Goal: Find specific page/section: Find specific page/section

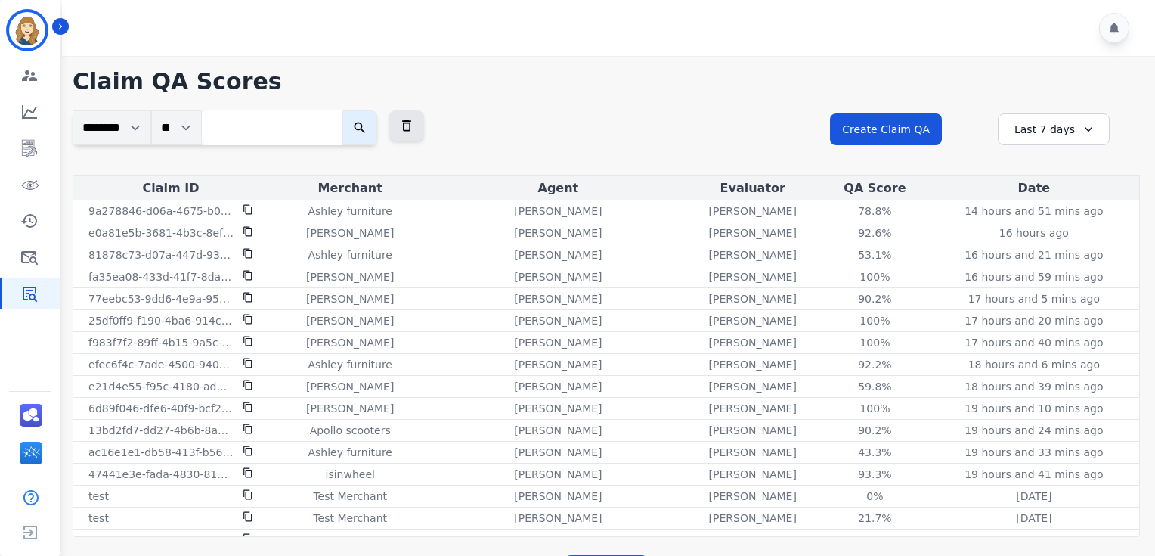
click at [256, 137] on input "search" at bounding box center [272, 127] width 141 height 35
paste input "**********"
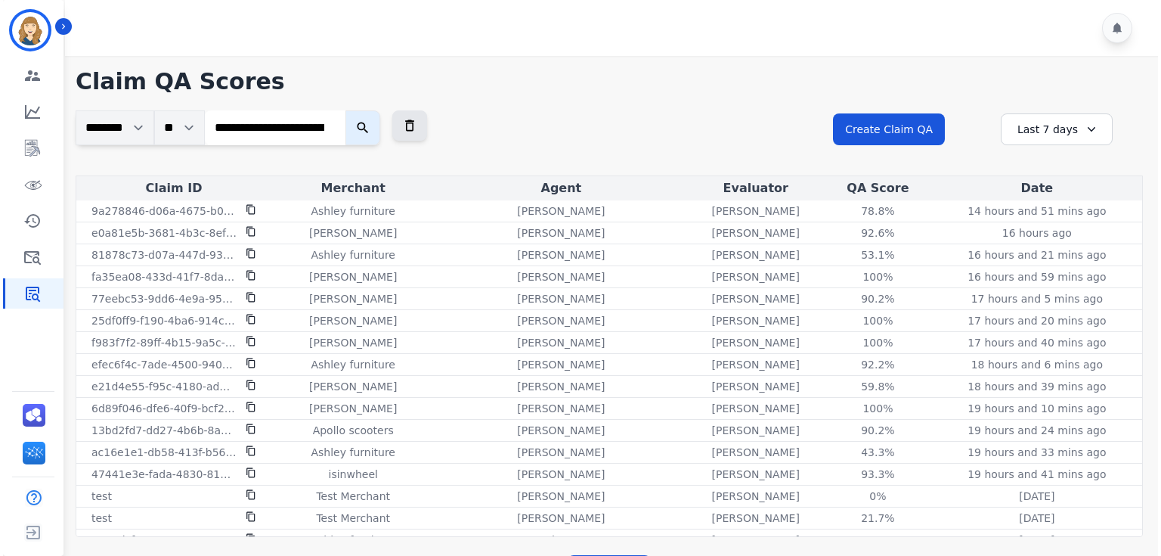
scroll to position [0, 60]
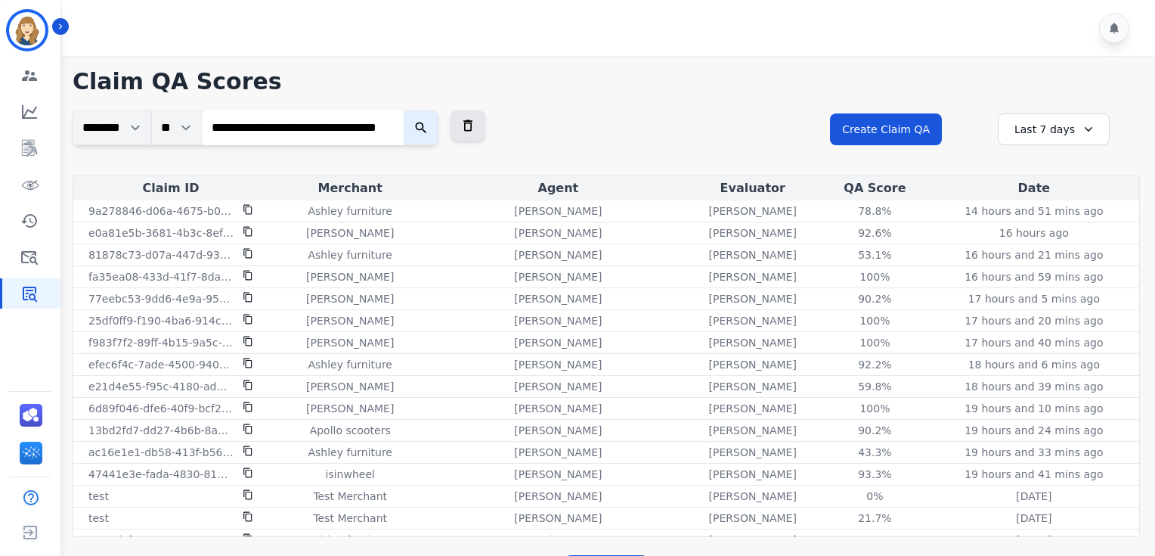
click at [404, 110] on button "submit" at bounding box center [421, 127] width 35 height 35
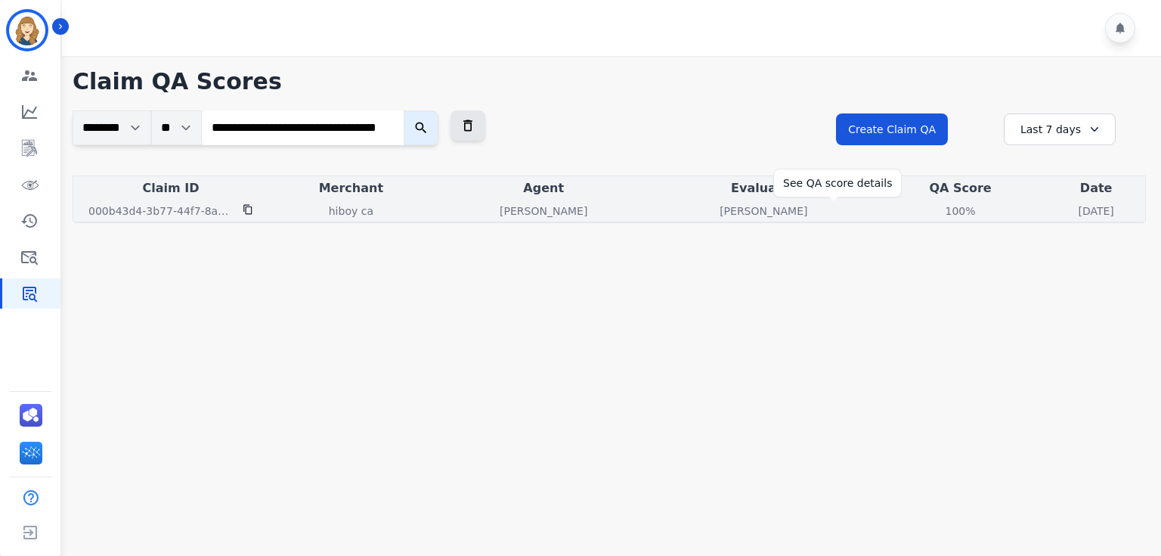
scroll to position [0, 0]
click at [927, 207] on div "100%" at bounding box center [961, 210] width 68 height 15
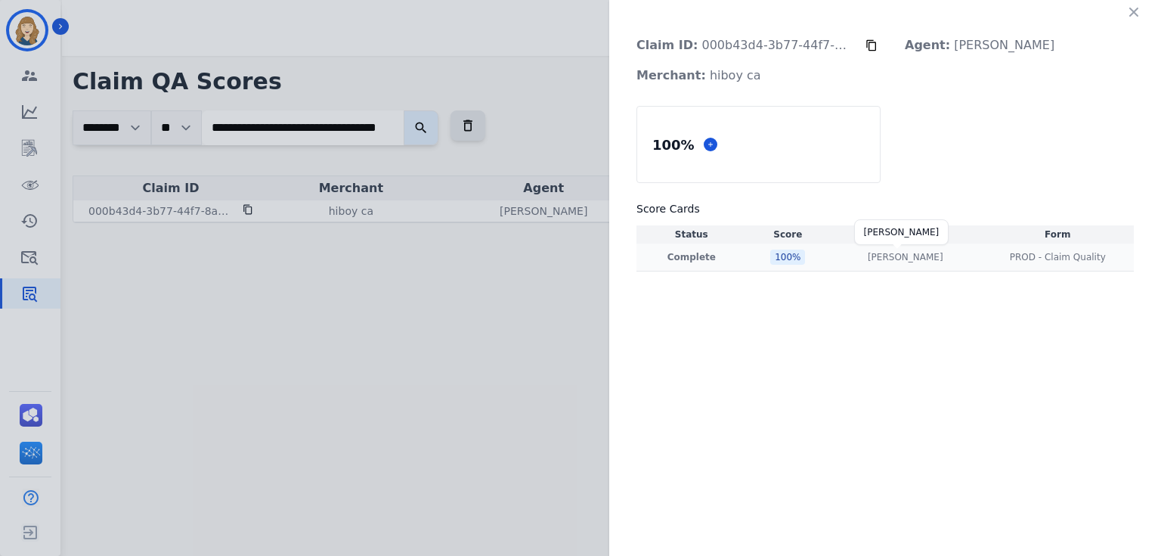
click at [895, 256] on p "[PERSON_NAME]" at bounding box center [906, 257] width 76 height 12
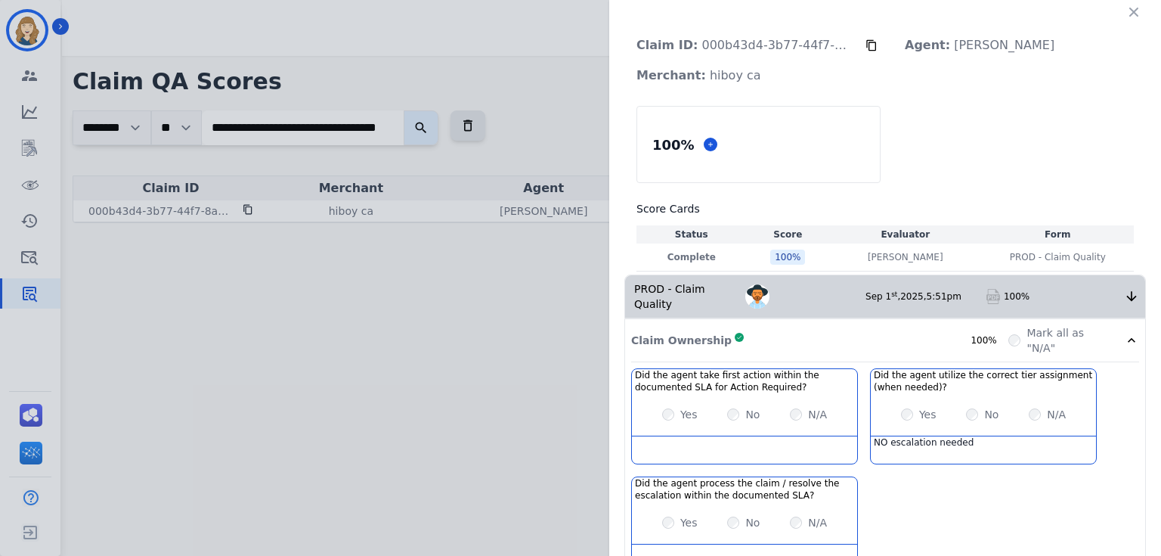
click at [1124, 333] on icon at bounding box center [1131, 340] width 15 height 15
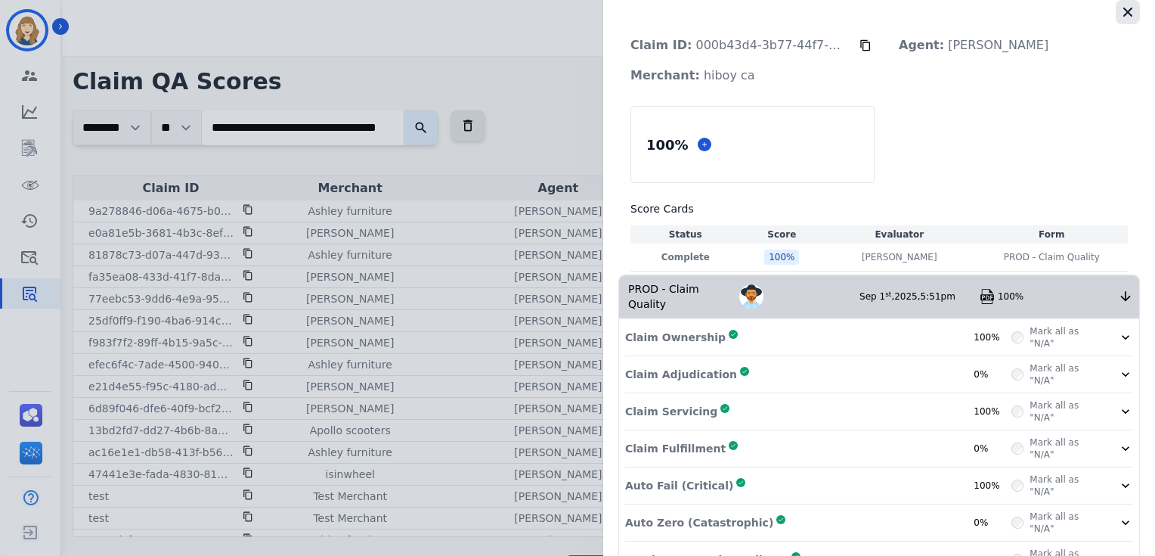
click at [1122, 3] on button "button" at bounding box center [1128, 12] width 24 height 24
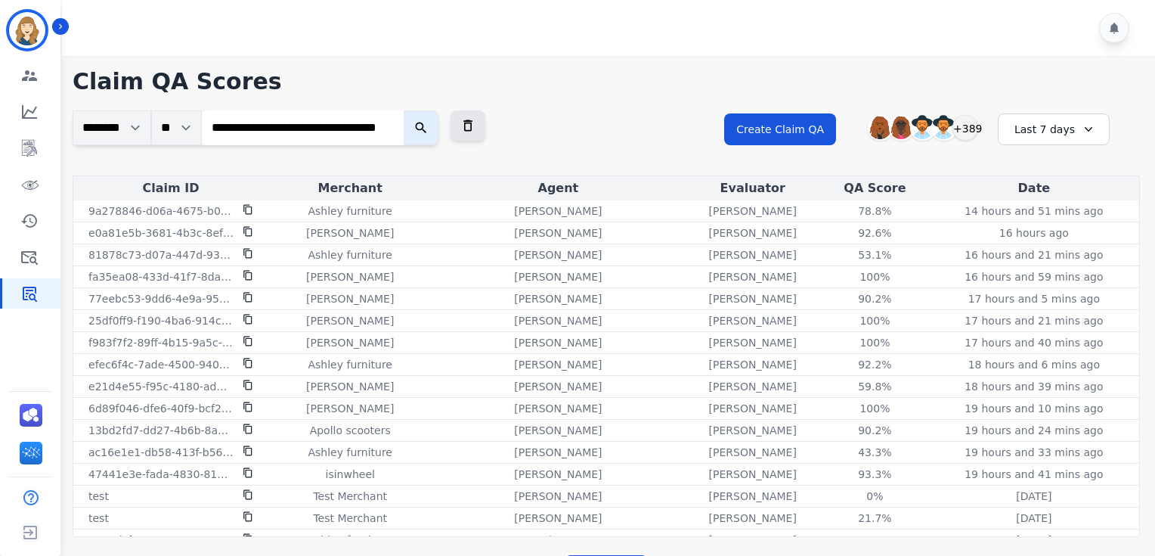
click at [276, 128] on input "**********" at bounding box center [303, 127] width 202 height 35
paste input "*******"
click at [404, 110] on button "submit" at bounding box center [421, 127] width 35 height 35
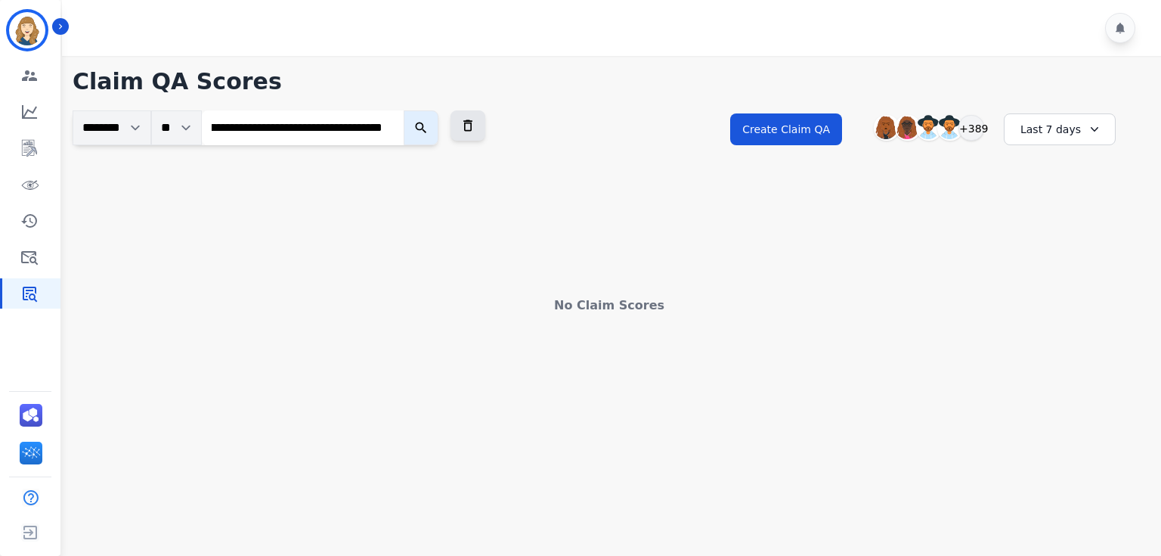
scroll to position [0, 0]
drag, startPoint x: 360, startPoint y: 134, endPoint x: 110, endPoint y: 106, distance: 251.7
click at [110, 106] on div "**********" at bounding box center [609, 185] width 1104 height 259
click at [342, 130] on input "**********" at bounding box center [303, 127] width 202 height 35
paste input "search"
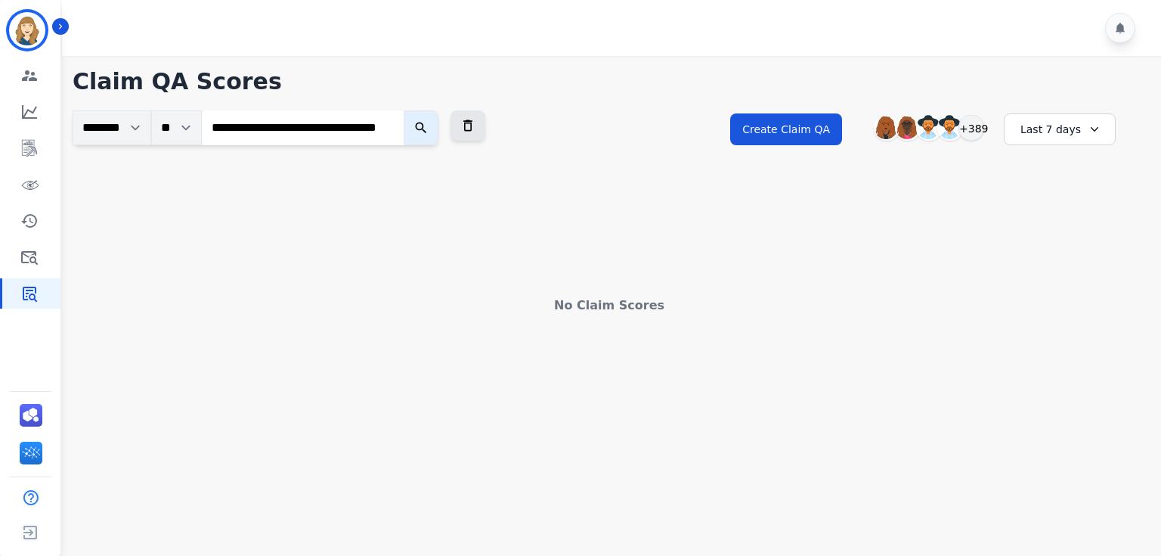
scroll to position [0, 51]
click at [404, 110] on button "submit" at bounding box center [421, 127] width 35 height 35
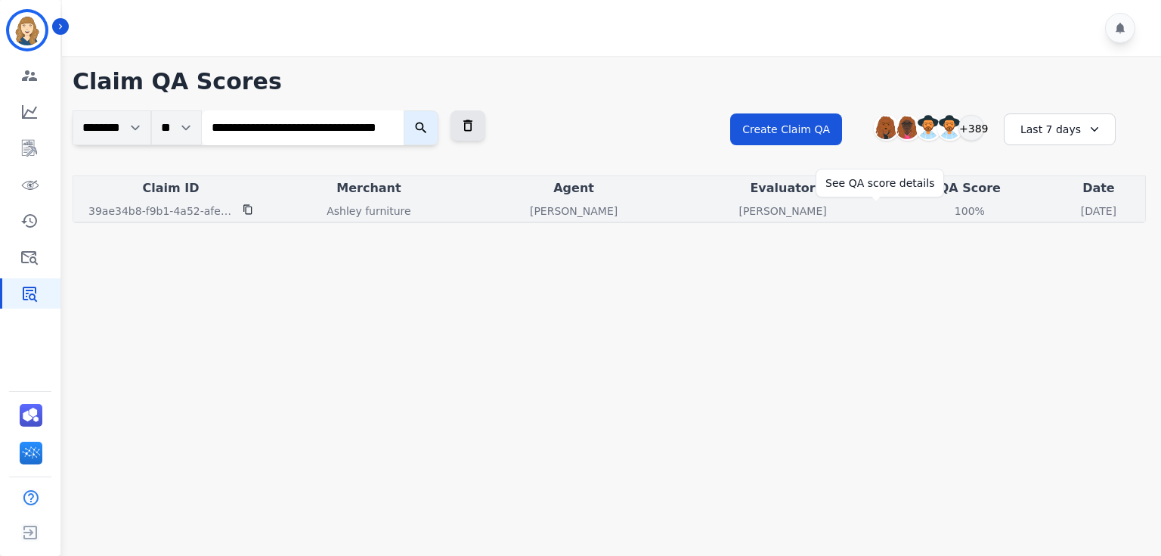
scroll to position [0, 0]
click at [936, 210] on div "100%" at bounding box center [970, 210] width 68 height 15
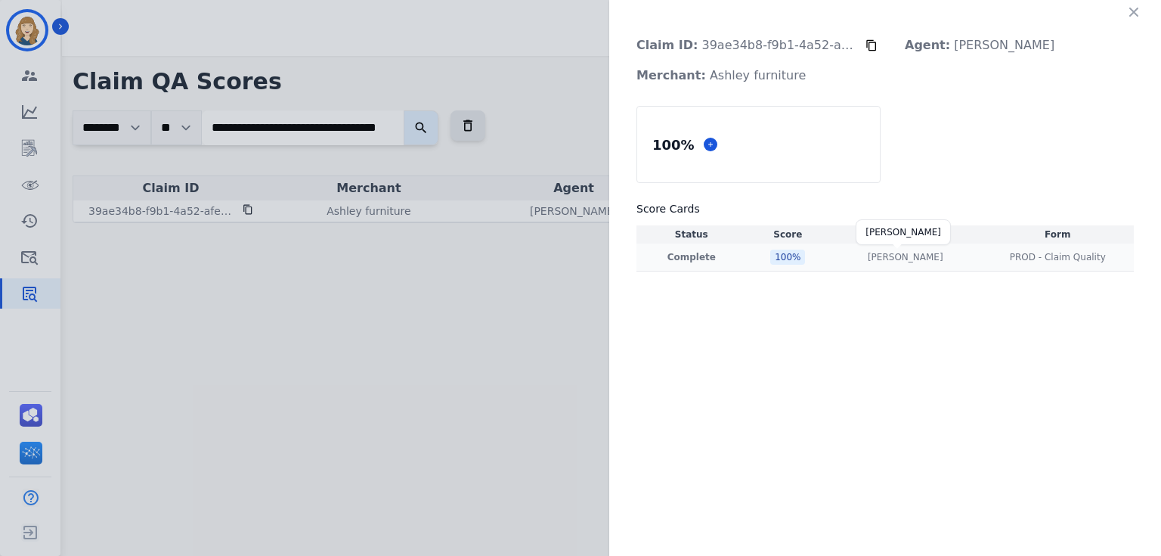
click at [927, 251] on p "[PERSON_NAME]" at bounding box center [906, 257] width 76 height 12
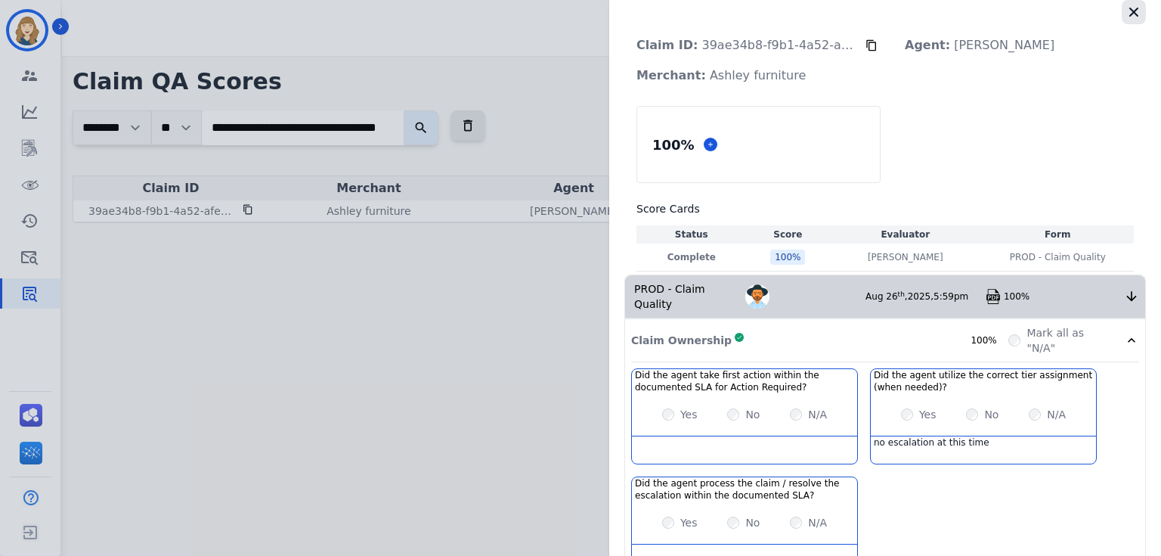
click at [1132, 8] on icon "button" at bounding box center [1133, 12] width 15 height 15
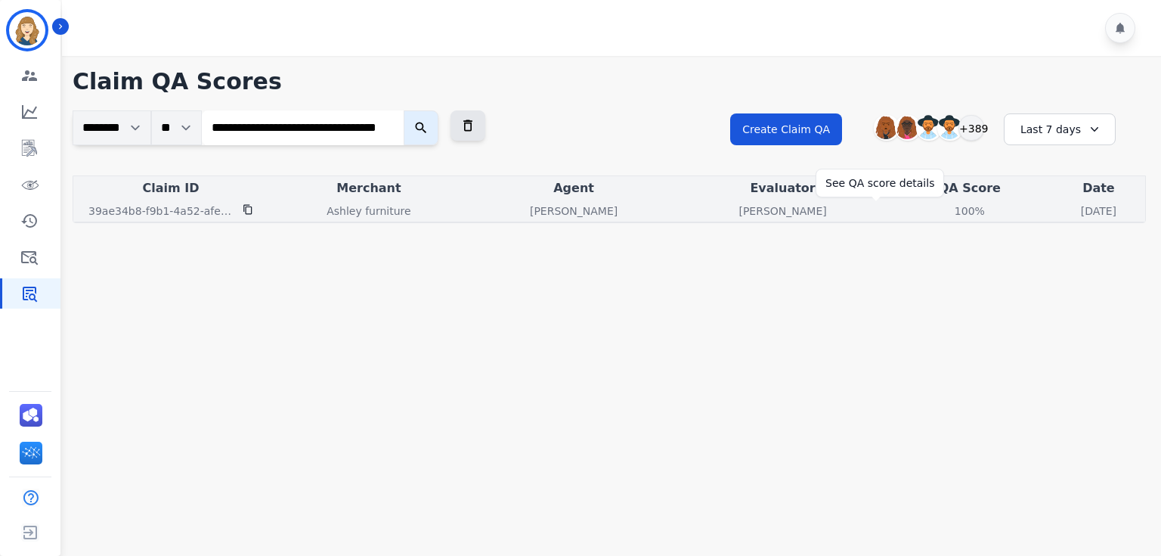
click at [936, 216] on div "100%" at bounding box center [970, 210] width 68 height 15
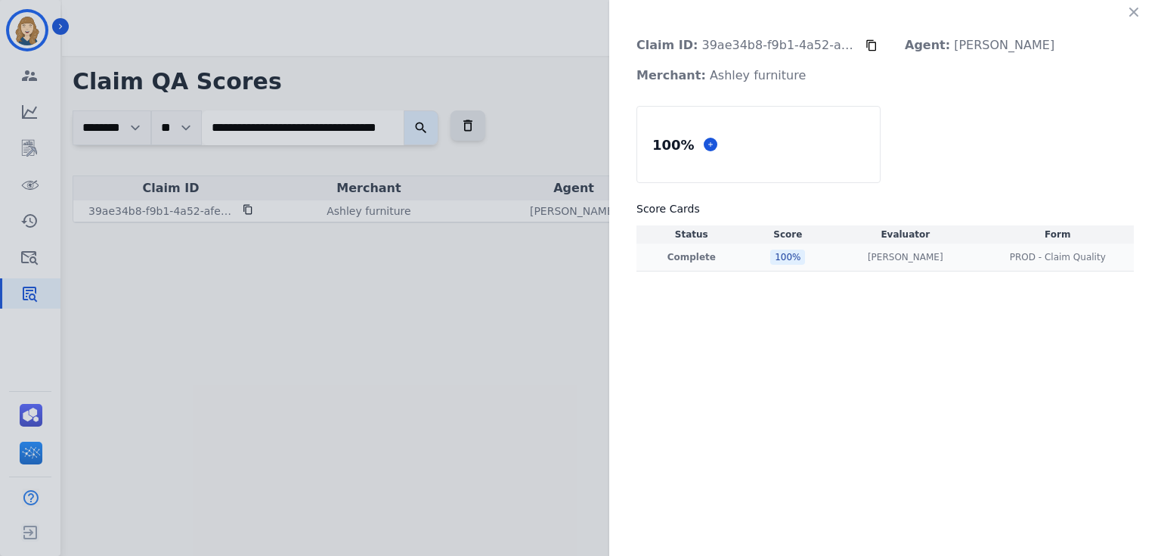
click at [910, 249] on td "[PERSON_NAME] [PERSON_NAME]" at bounding box center [905, 257] width 152 height 28
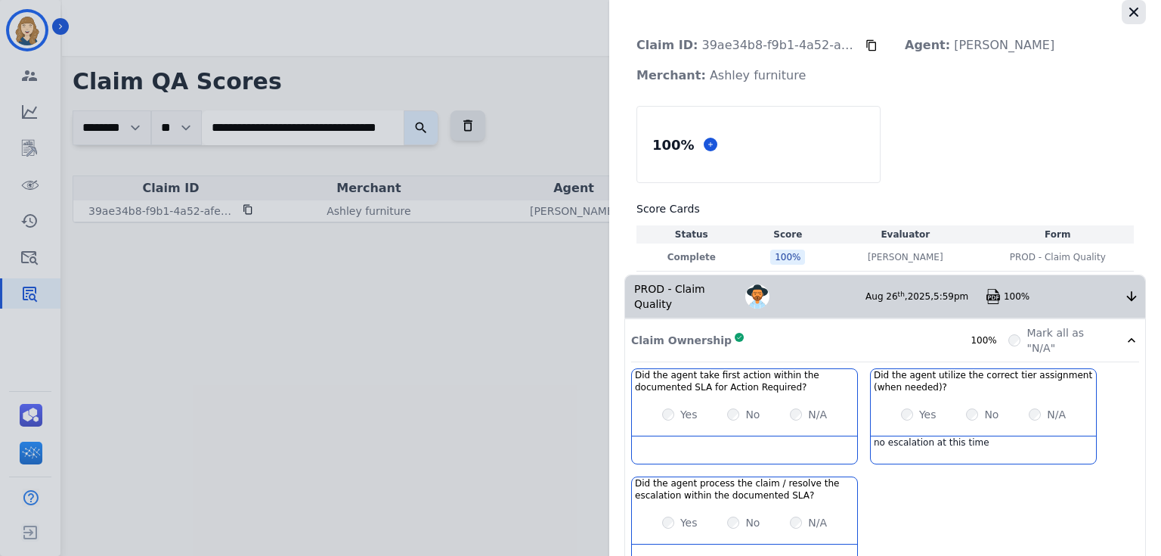
click at [1129, 11] on icon "button" at bounding box center [1133, 12] width 9 height 9
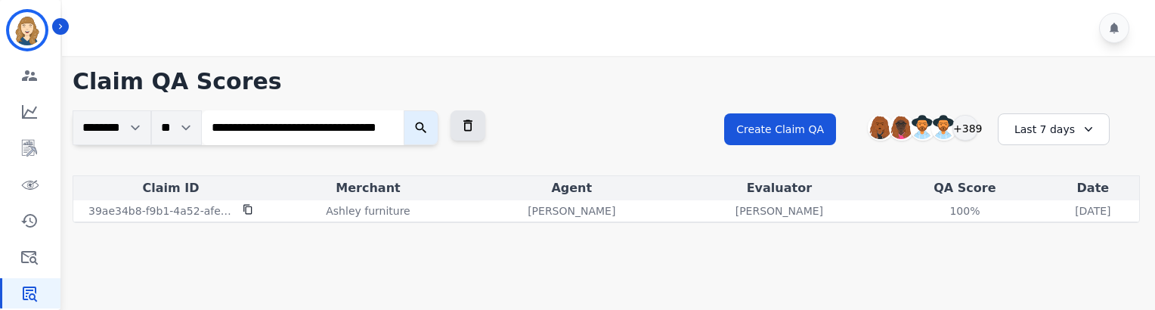
click at [426, 130] on icon "submit" at bounding box center [420, 127] width 15 height 15
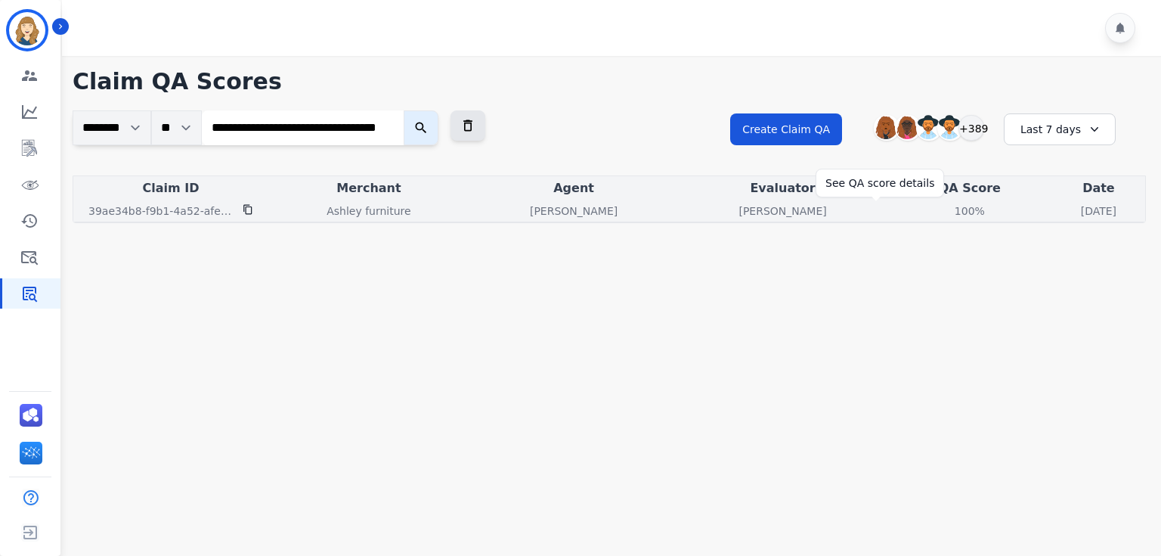
click at [936, 206] on div "100%" at bounding box center [970, 210] width 68 height 15
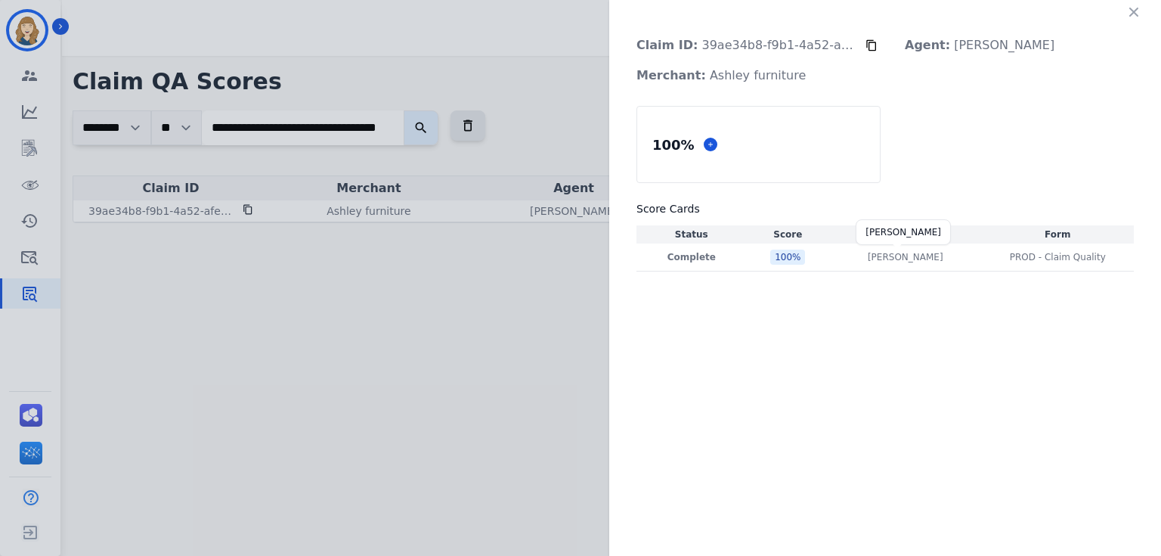
click at [927, 255] on p "[PERSON_NAME]" at bounding box center [906, 257] width 76 height 12
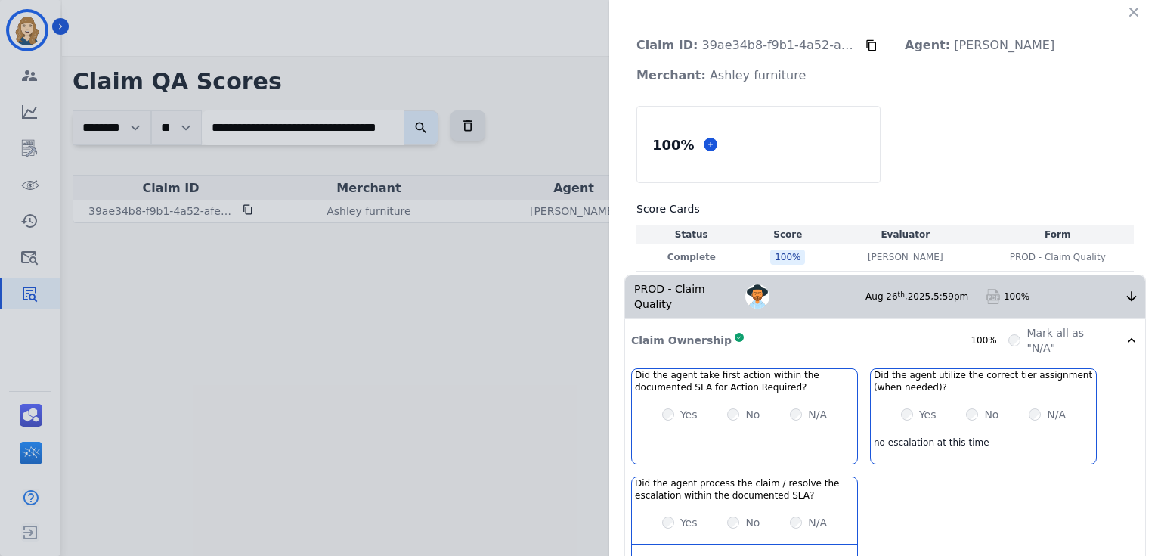
scroll to position [121, 0]
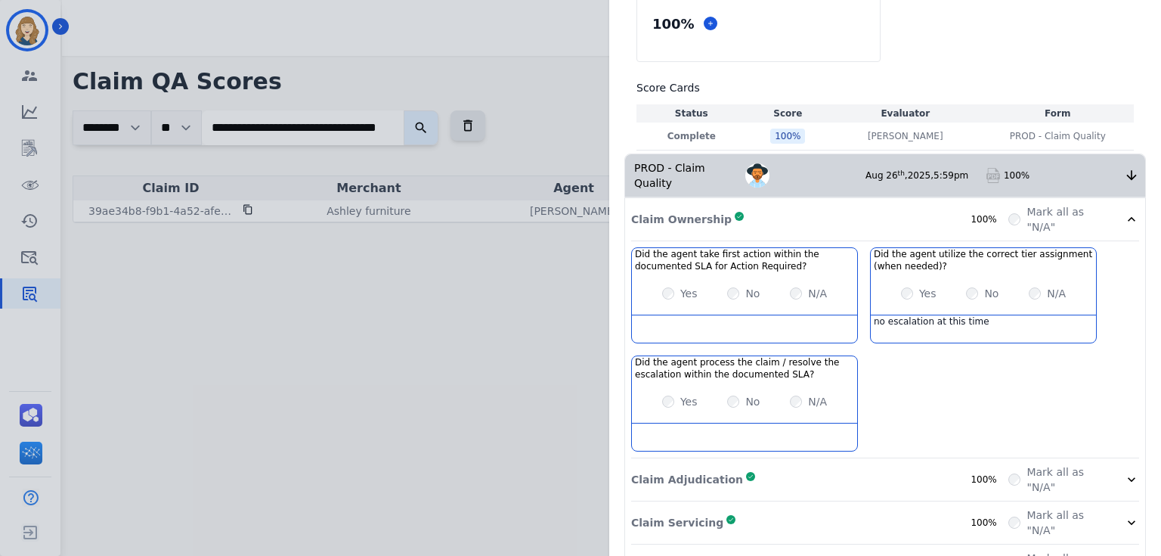
click at [1125, 212] on icon at bounding box center [1131, 219] width 15 height 15
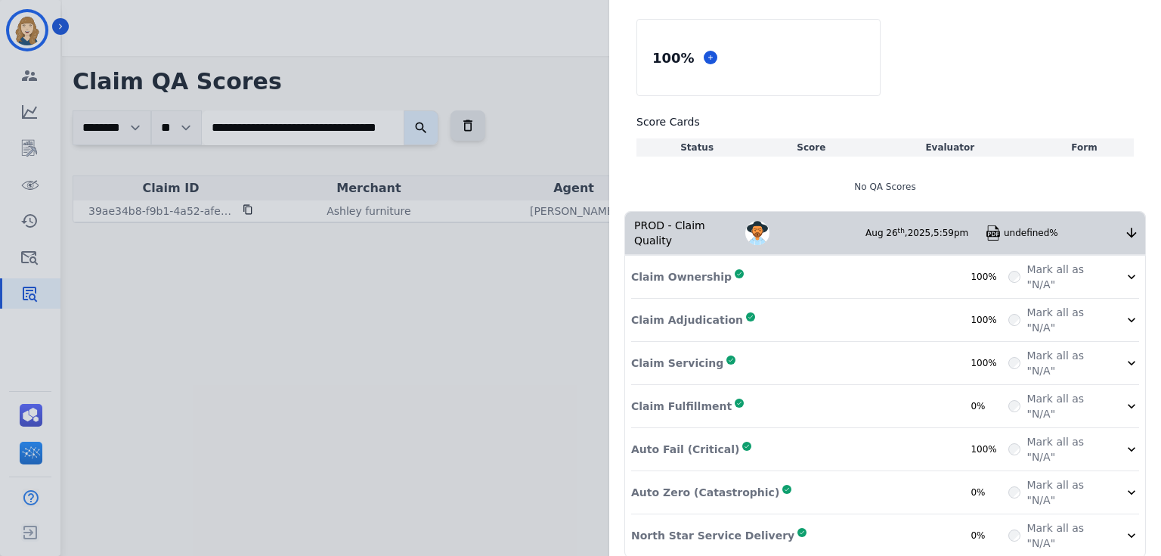
scroll to position [63, 0]
click at [372, 166] on div "Claim ID: 39ae34b8-f9b1-4a52-afe7-60d0af9472fc Agent: [PERSON_NAME] Merchant: A…" at bounding box center [580, 278] width 1161 height 556
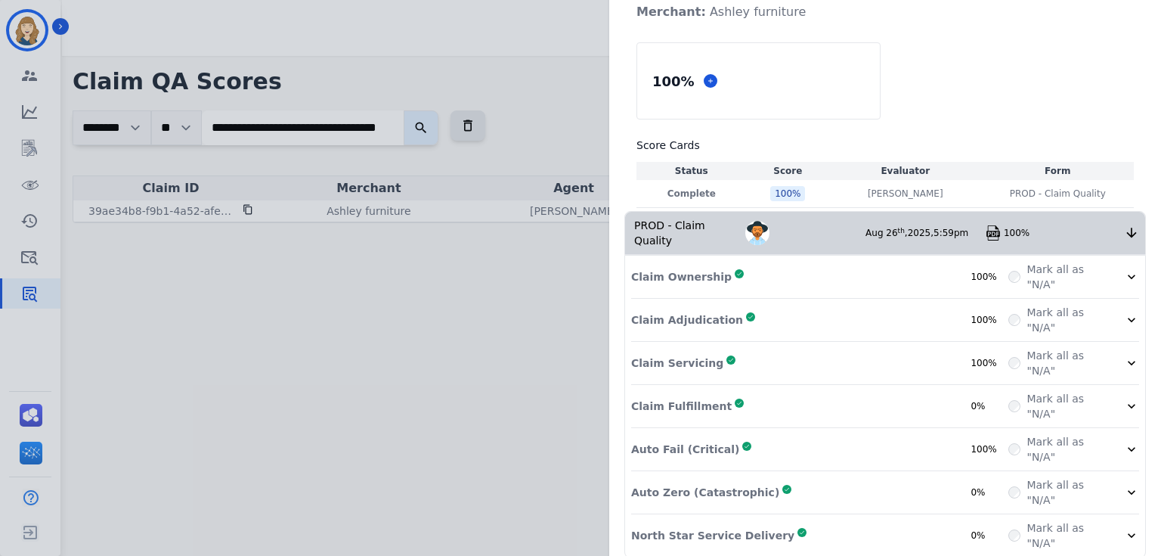
scroll to position [0, 0]
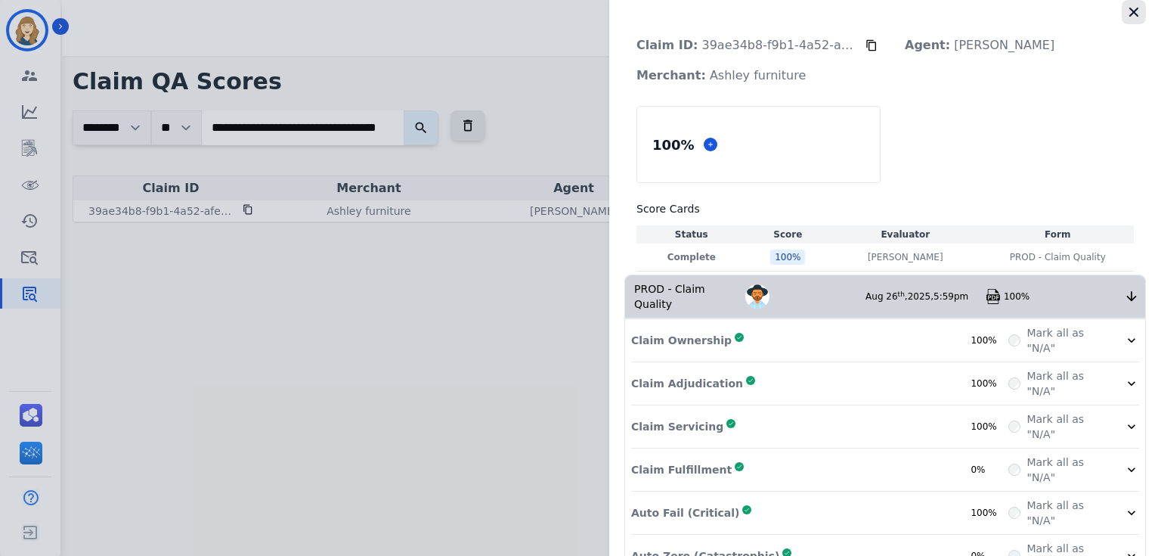
click at [1129, 14] on icon "button" at bounding box center [1133, 12] width 9 height 9
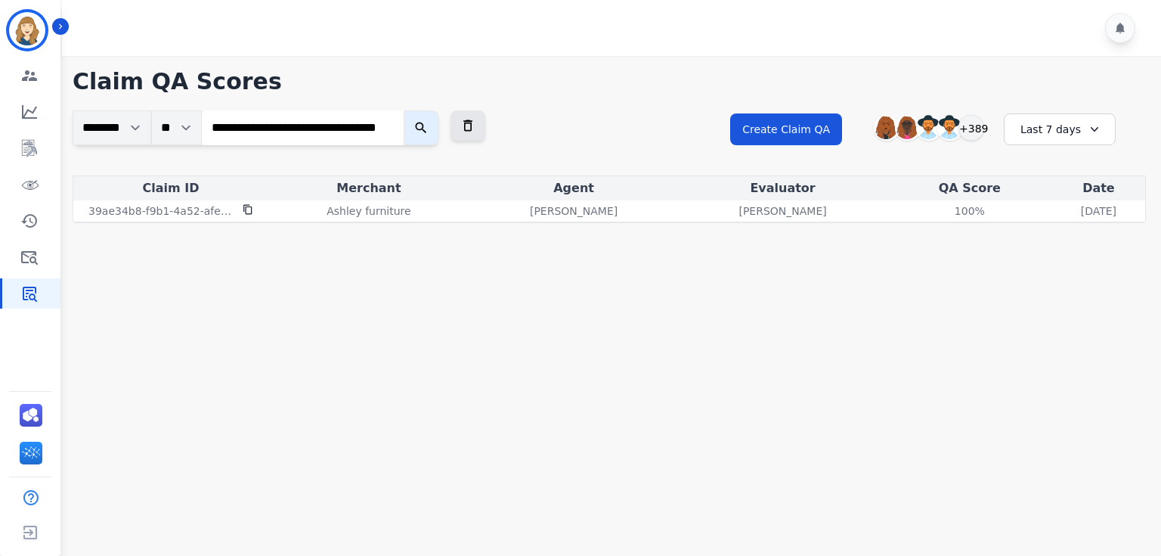
click at [321, 131] on input "**********" at bounding box center [303, 127] width 202 height 35
paste input "search"
click at [404, 110] on button "submit" at bounding box center [421, 127] width 35 height 35
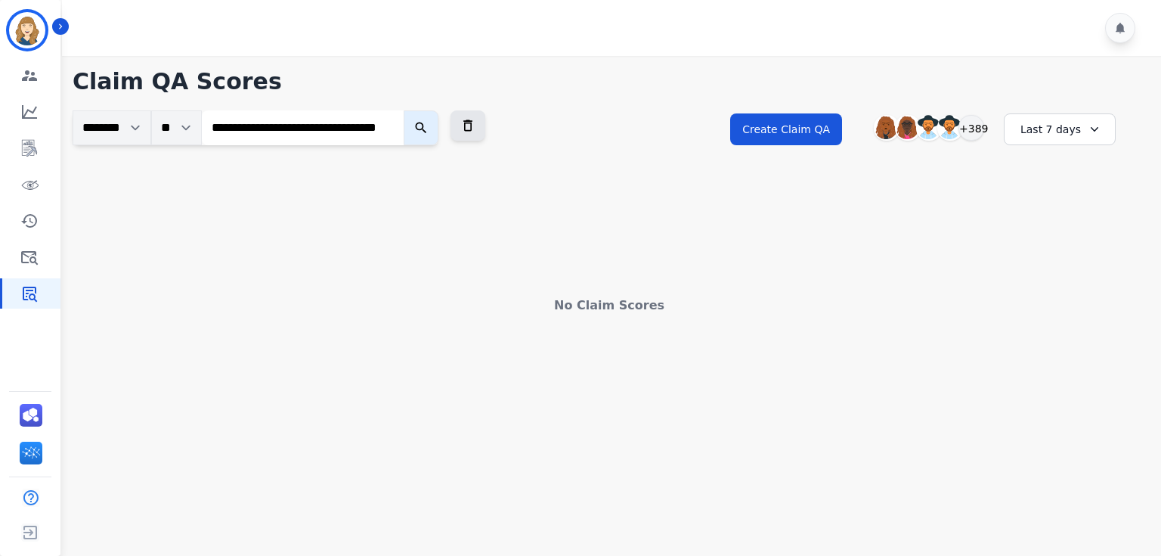
scroll to position [0, 0]
click at [327, 139] on input "**********" at bounding box center [303, 127] width 202 height 35
paste input "search"
click at [404, 110] on button "submit" at bounding box center [421, 127] width 35 height 35
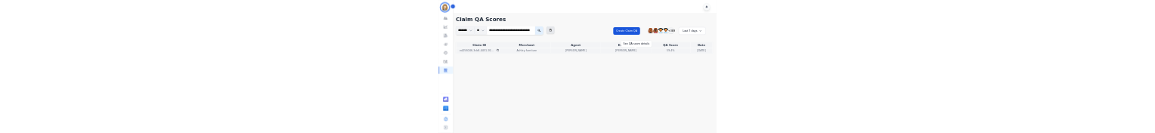
scroll to position [0, 0]
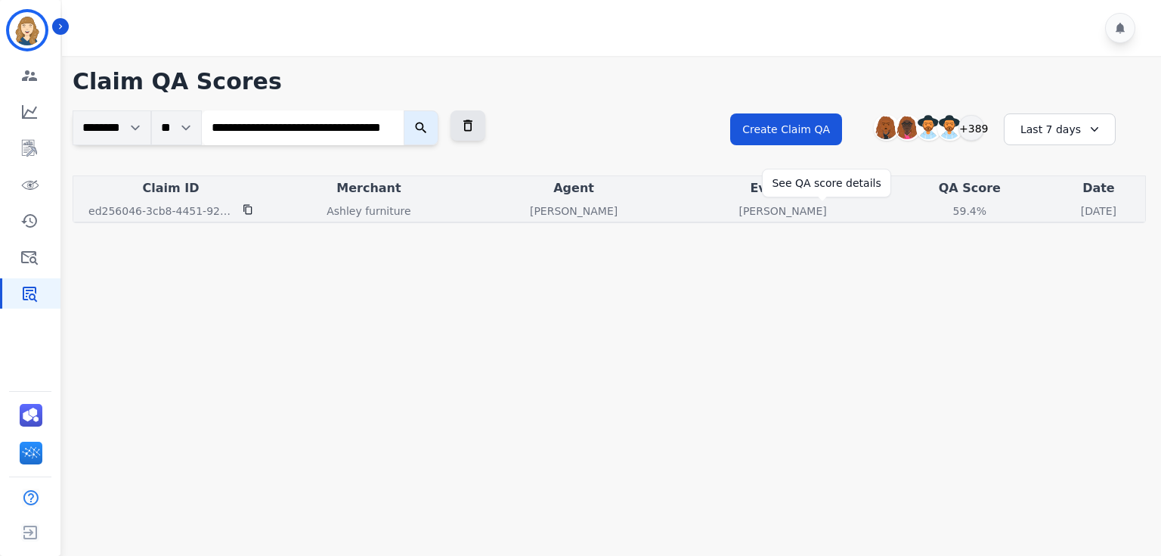
click at [936, 211] on div "59.4%" at bounding box center [970, 210] width 68 height 15
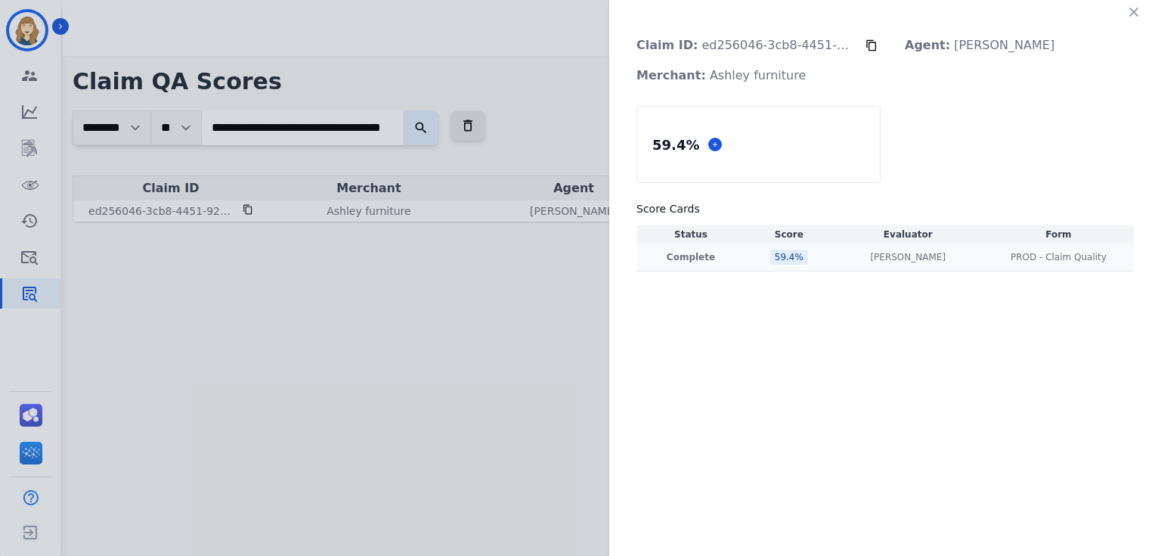
click at [904, 265] on td "[PERSON_NAME] [PERSON_NAME]" at bounding box center [908, 257] width 150 height 28
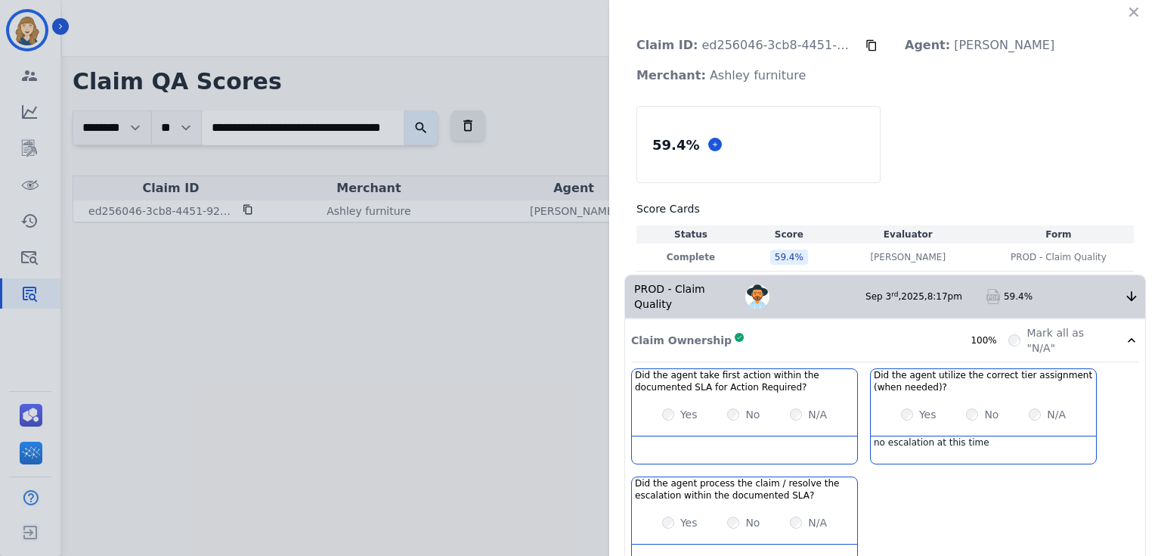
click at [1124, 289] on icon at bounding box center [1131, 296] width 15 height 15
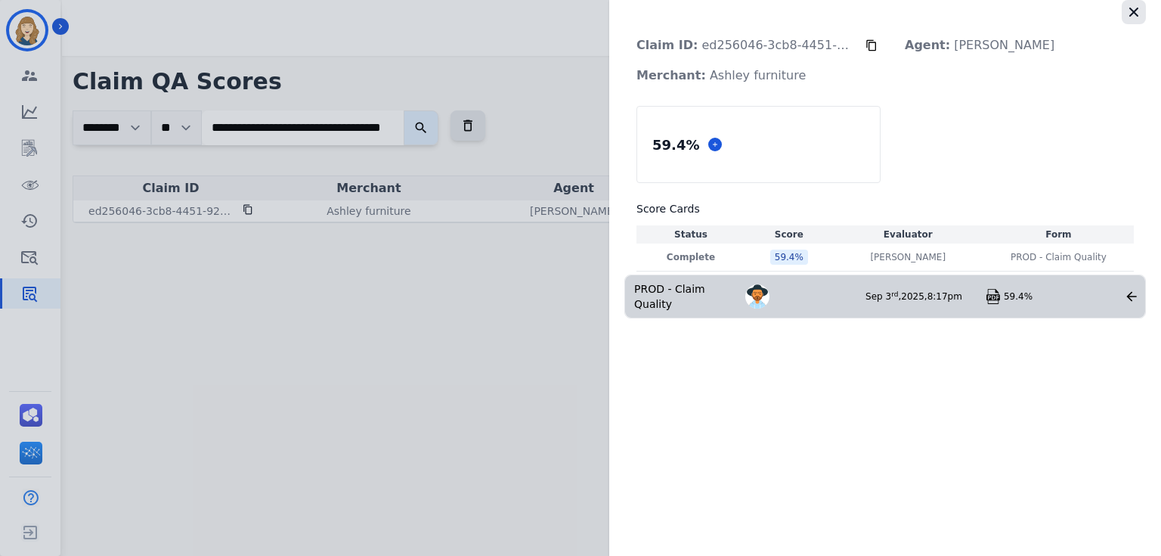
click at [1127, 18] on icon "button" at bounding box center [1133, 12] width 15 height 15
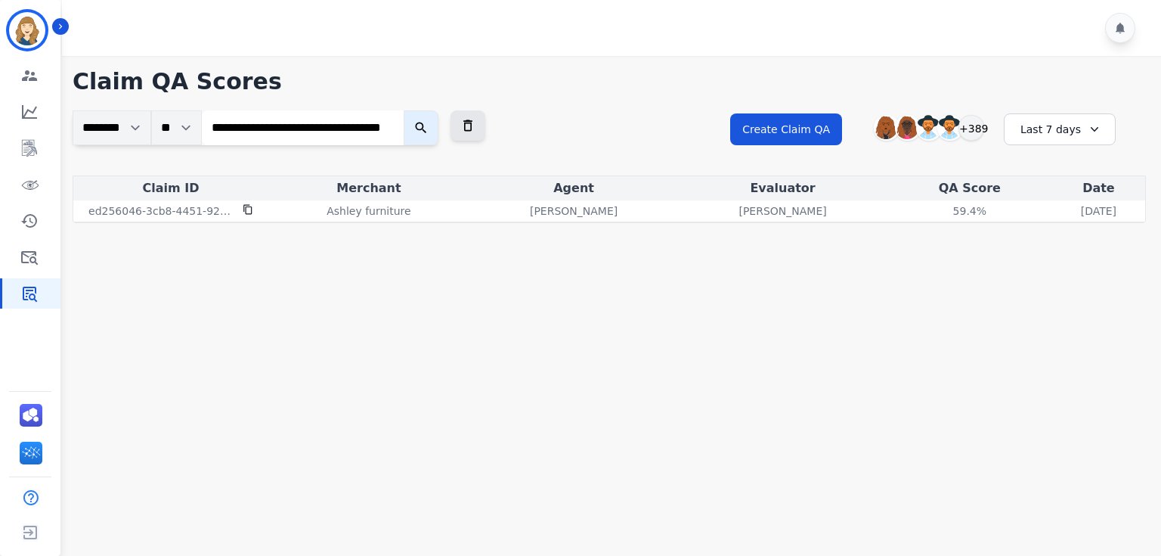
click at [369, 124] on input "**********" at bounding box center [303, 127] width 202 height 35
type input "****"
click at [404, 110] on button "submit" at bounding box center [421, 127] width 35 height 35
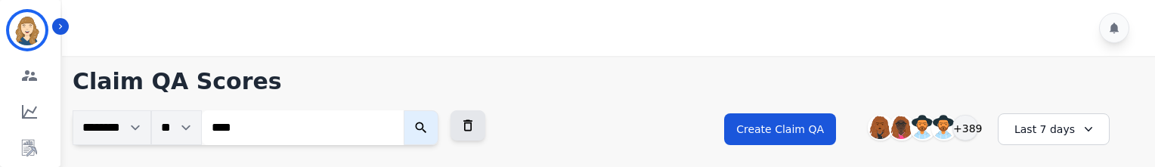
click at [397, 127] on input "****" at bounding box center [303, 127] width 202 height 35
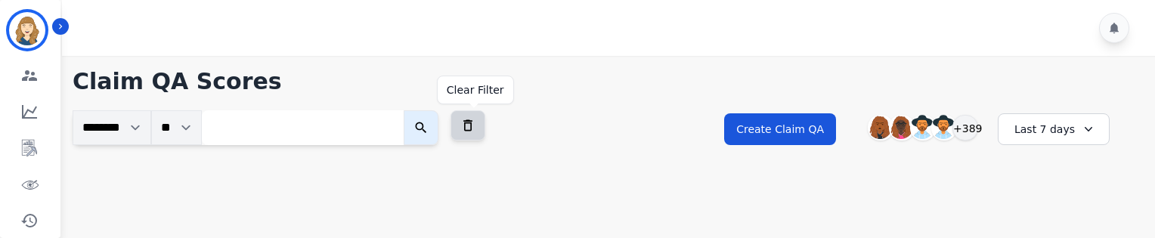
click at [472, 130] on icon at bounding box center [467, 125] width 9 height 11
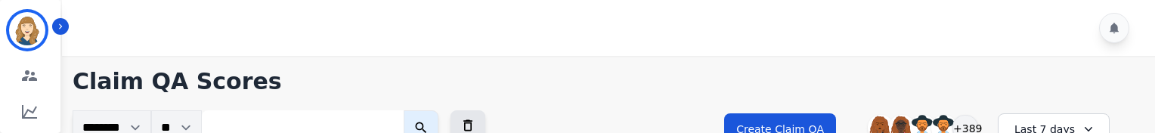
click at [337, 126] on input "search" at bounding box center [303, 127] width 202 height 35
paste input "**********"
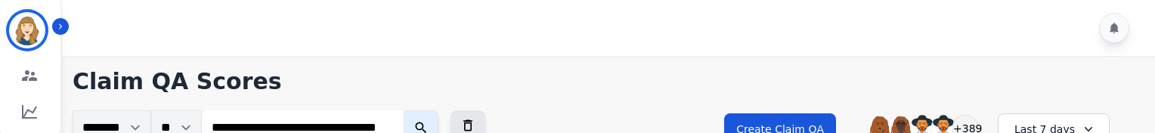
scroll to position [1, 0]
click at [404, 110] on button "submit" at bounding box center [421, 127] width 35 height 35
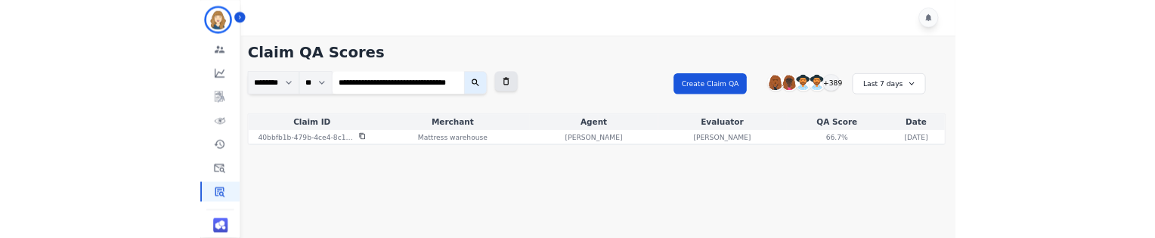
scroll to position [0, 0]
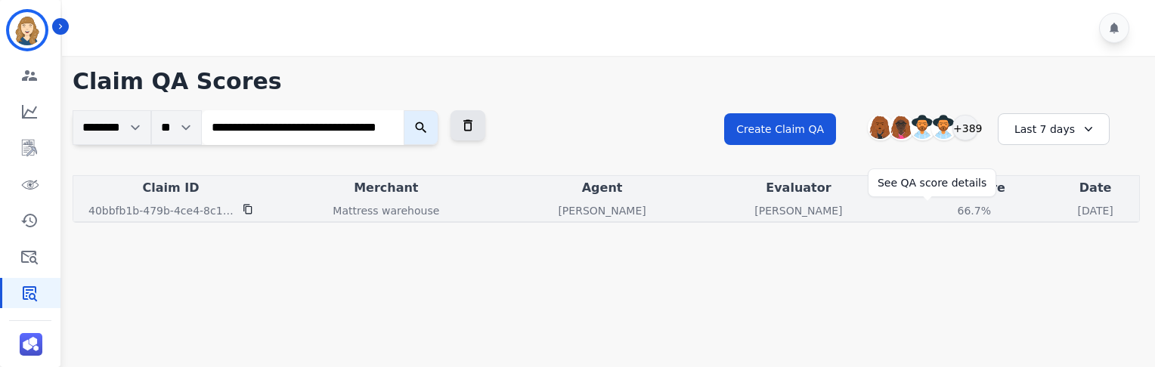
click at [940, 209] on div "66.7%" at bounding box center [974, 210] width 68 height 15
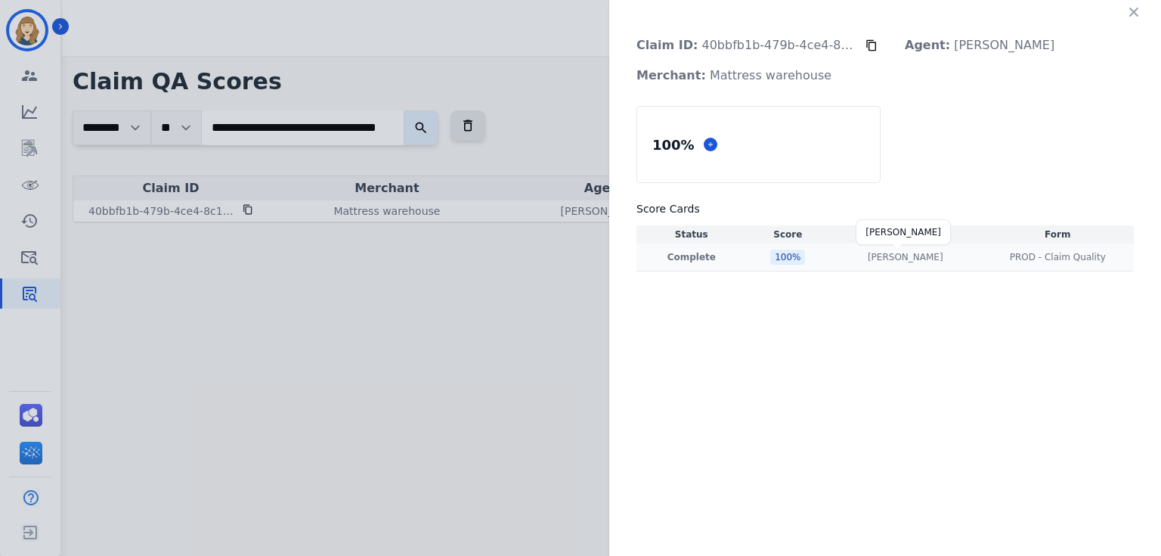
click at [903, 261] on p "[PERSON_NAME]" at bounding box center [906, 257] width 76 height 12
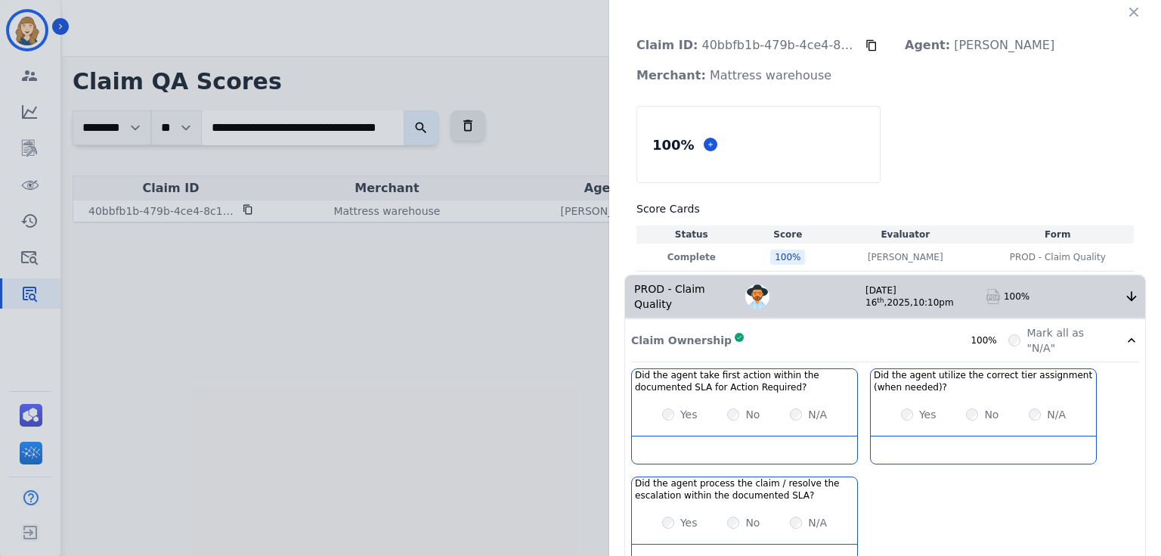
scroll to position [280, 0]
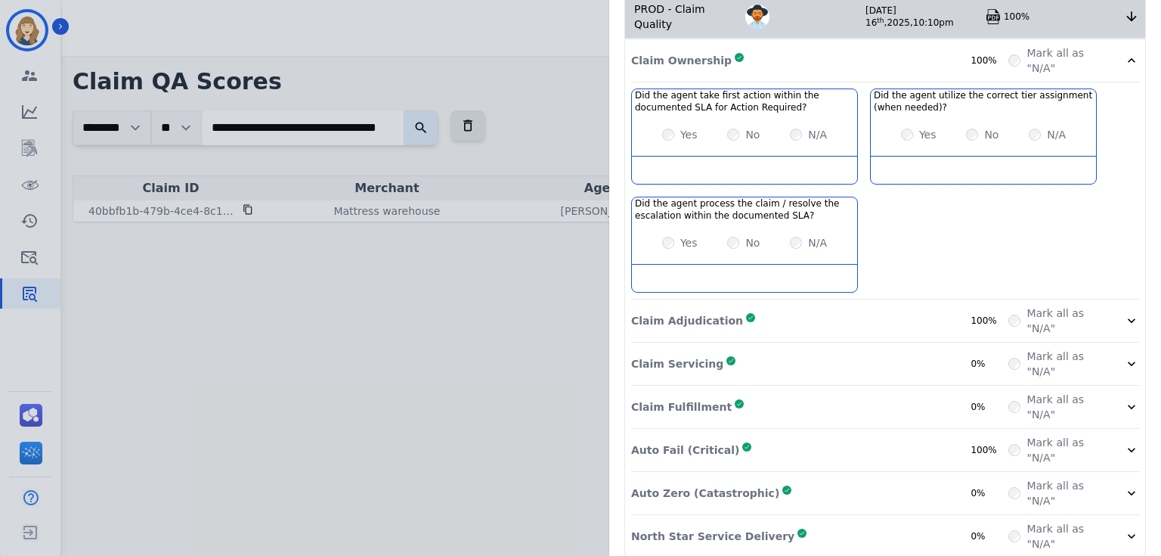
click at [1124, 442] on icon at bounding box center [1131, 449] width 15 height 15
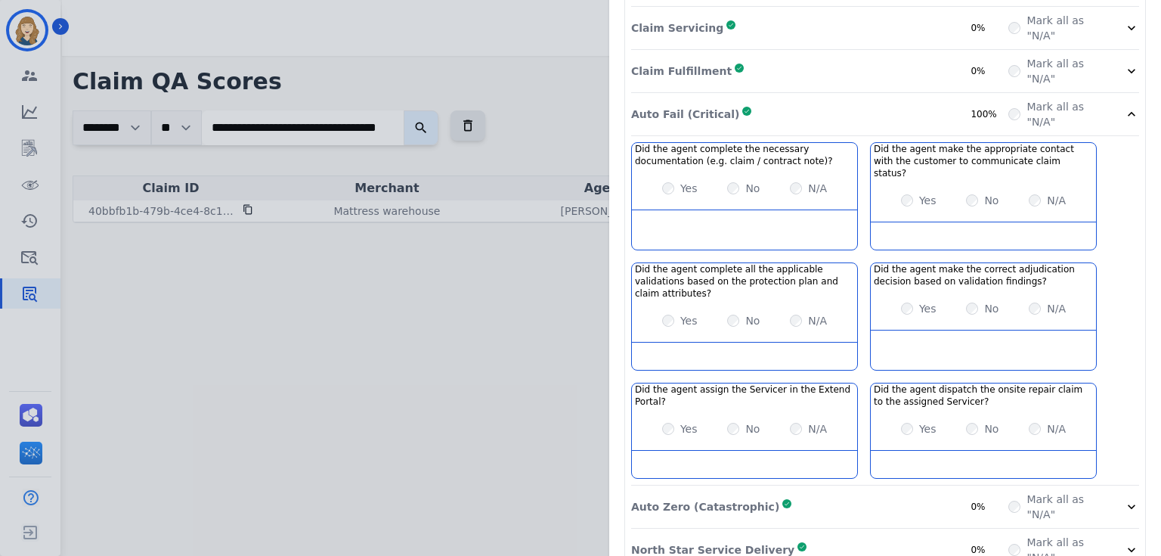
scroll to position [615, 0]
click at [403, 327] on div "Claim ID: 40bbfb1b-479b-4ce4-8c1b-4c7937d26982 Agent: [PERSON_NAME]: Mattress w…" at bounding box center [580, 278] width 1161 height 556
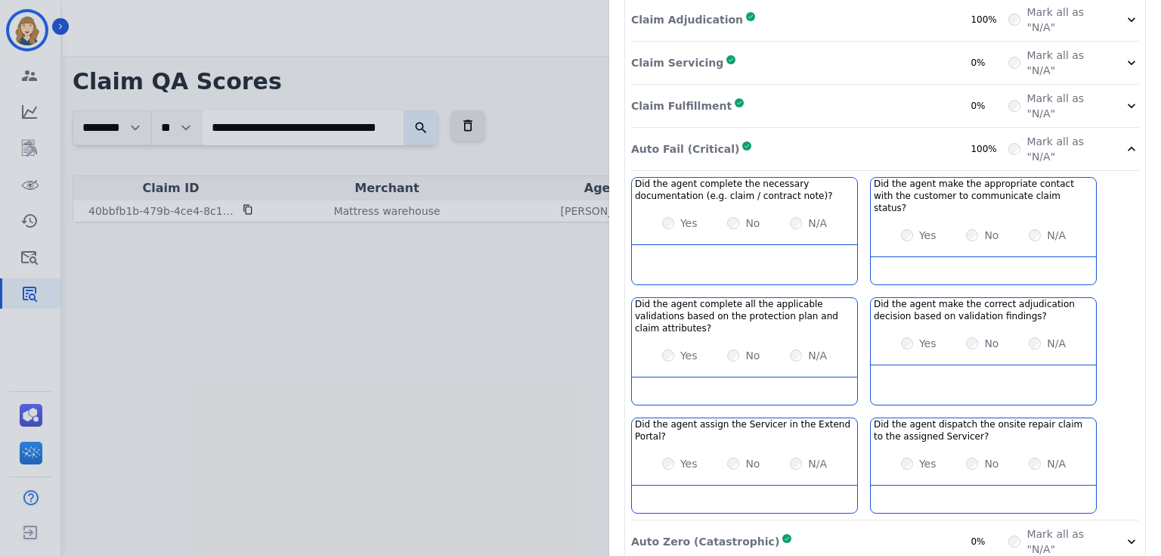
scroll to position [0, 0]
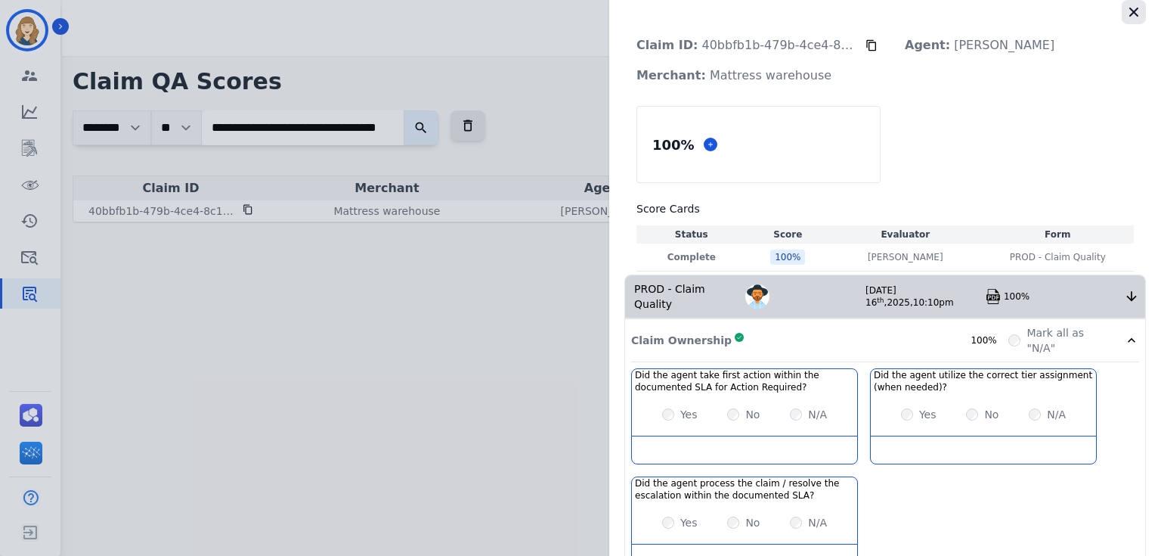
click at [1130, 9] on icon "button" at bounding box center [1133, 12] width 9 height 9
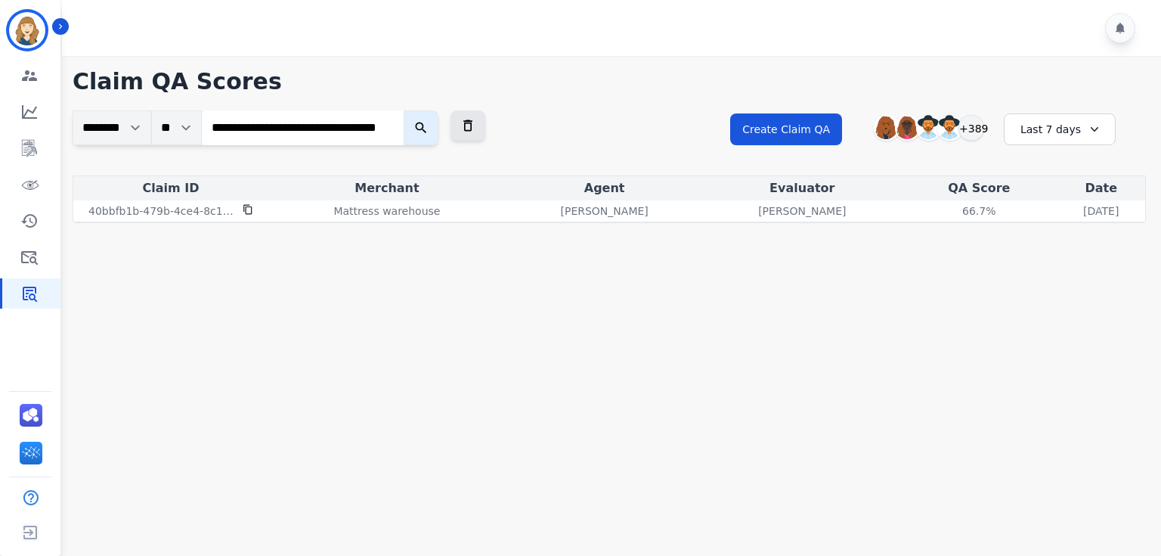
click at [311, 135] on input "**********" at bounding box center [303, 127] width 202 height 35
paste input "search"
click at [404, 110] on button "submit" at bounding box center [421, 127] width 35 height 35
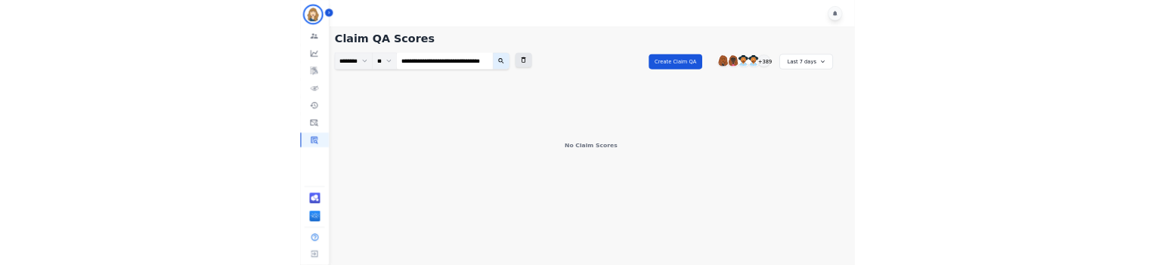
scroll to position [0, 0]
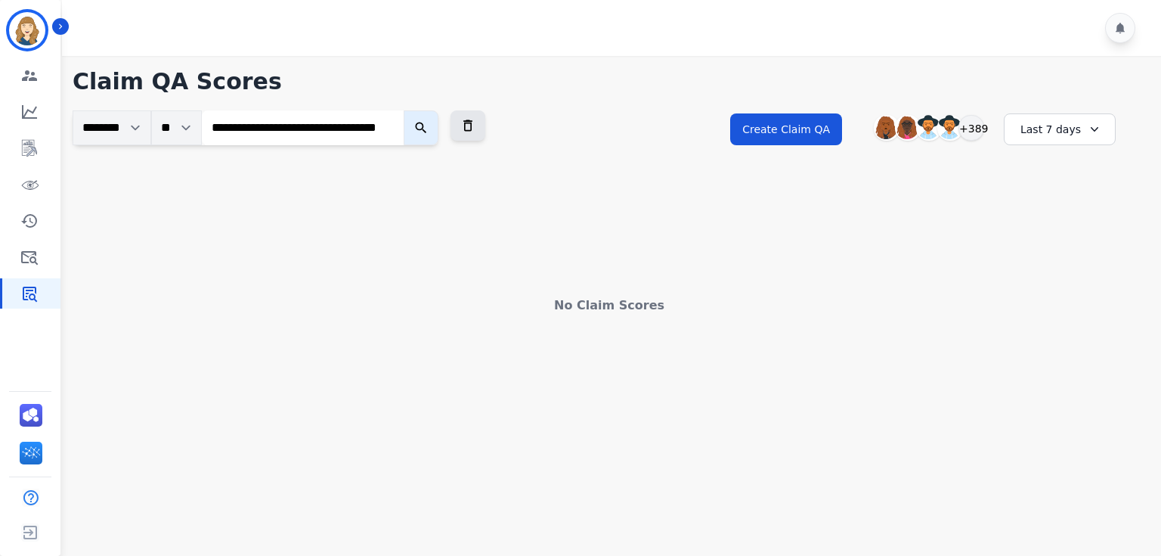
type input "**********"
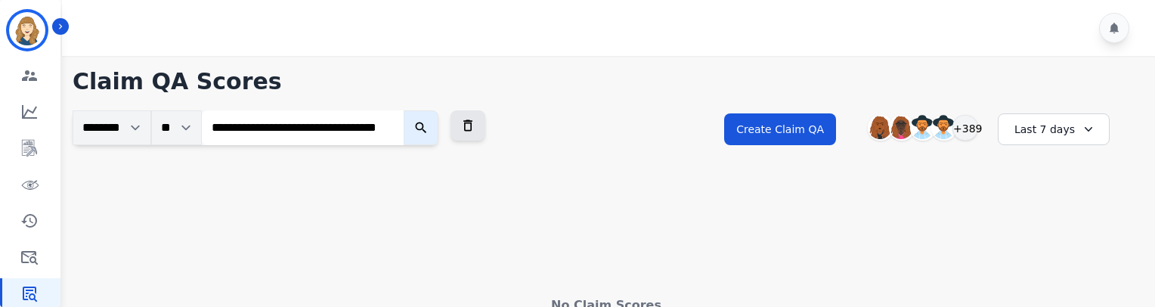
click at [438, 121] on button "submit" at bounding box center [421, 127] width 35 height 35
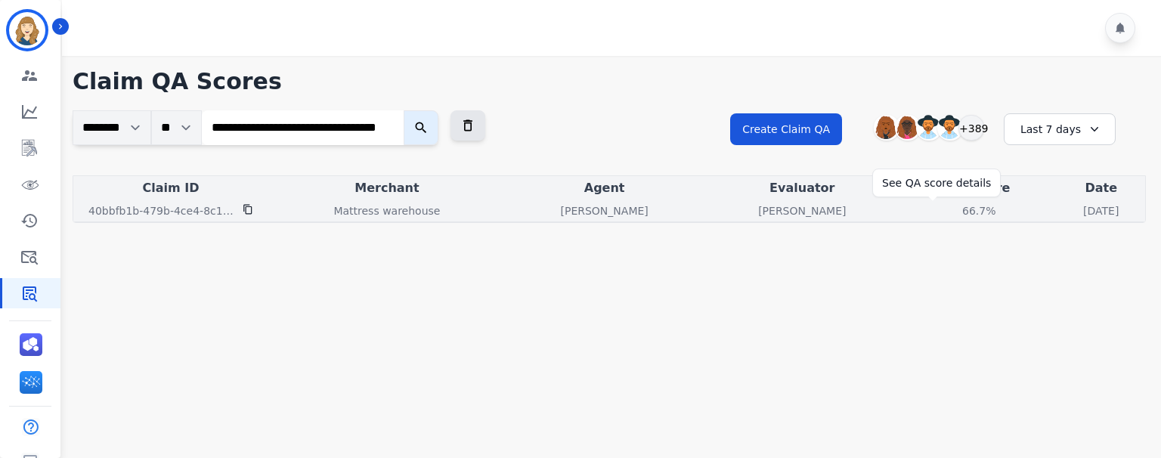
click at [945, 209] on div "66.7%" at bounding box center [979, 210] width 68 height 15
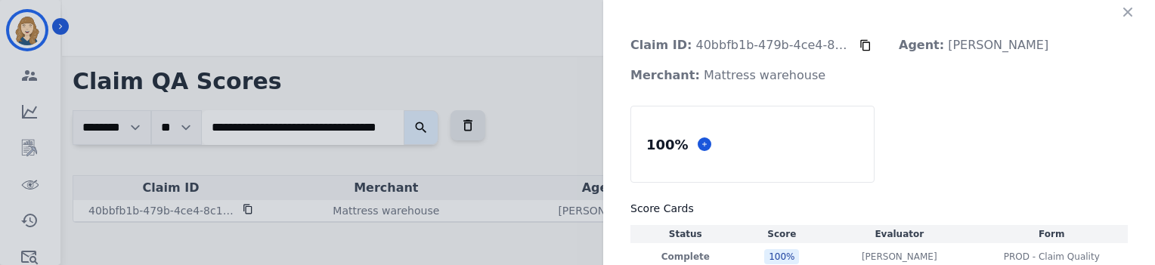
click at [494, 195] on div "Claim ID: 40bbfb1b-479b-4ce4-8c1b-4c7937d26982 Agent: [PERSON_NAME]: Mattress w…" at bounding box center [577, 132] width 1155 height 265
click at [1122, 16] on icon "button" at bounding box center [1127, 12] width 15 height 15
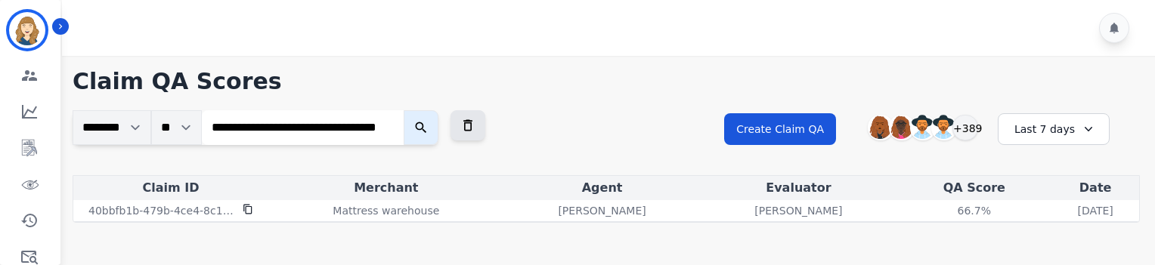
click at [311, 126] on input "**********" at bounding box center [303, 127] width 202 height 35
paste input "search"
click at [404, 110] on button "submit" at bounding box center [421, 127] width 35 height 35
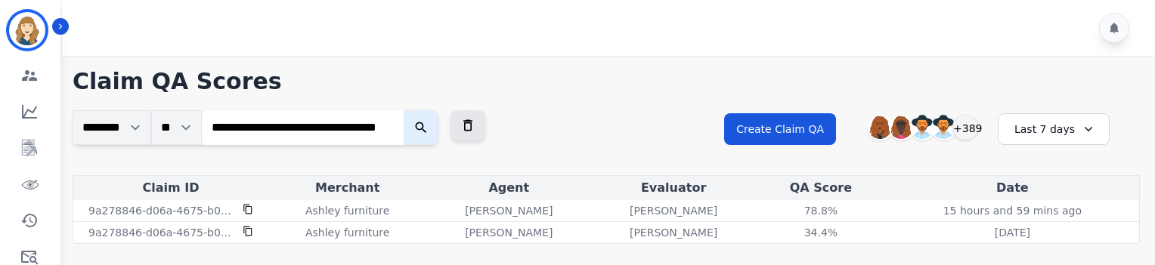
scroll to position [0, 0]
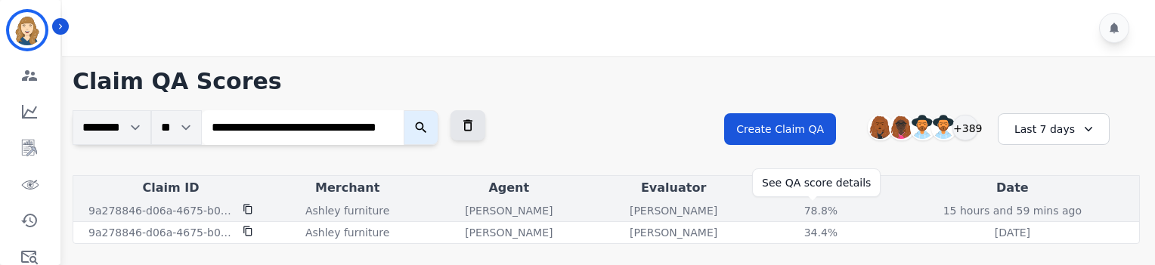
click at [813, 212] on div "78.8%" at bounding box center [821, 210] width 68 height 15
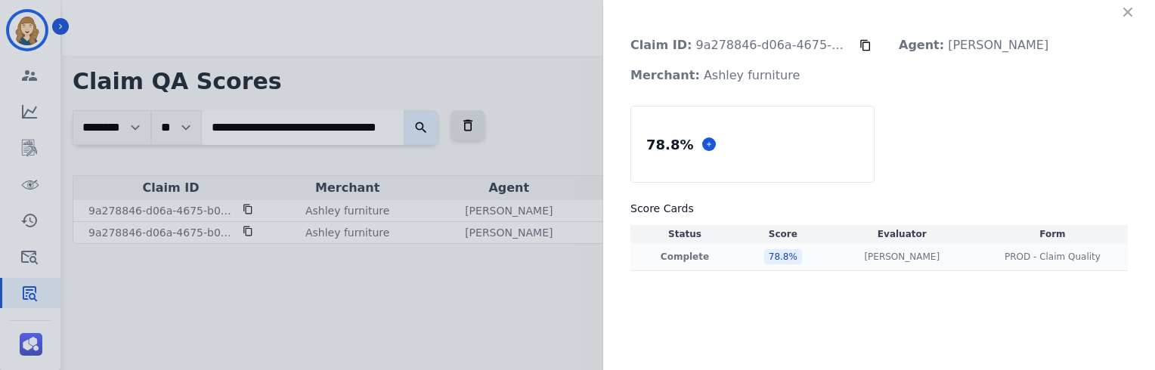
click at [906, 248] on div "Score Cards Status Score Evaluator Form Complete 78.8 % [PERSON_NAME] [PERSON_N…" at bounding box center [878, 236] width 497 height 70
click at [881, 248] on div "Score Cards Status Score Evaluator Form Complete 78.8 % [PERSON_NAME] [PERSON_N…" at bounding box center [878, 236] width 497 height 70
click at [891, 252] on p "[PERSON_NAME]" at bounding box center [902, 257] width 76 height 12
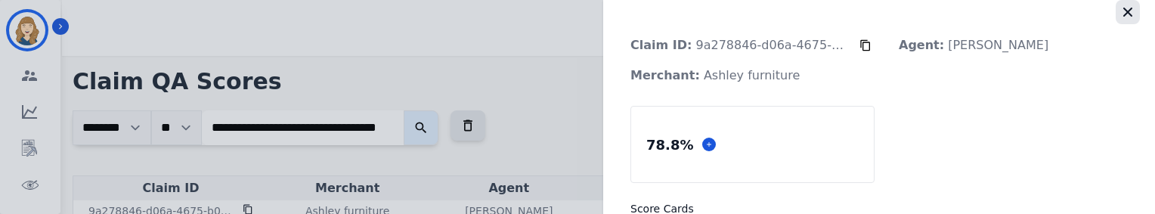
click at [1120, 12] on icon "button" at bounding box center [1127, 12] width 15 height 15
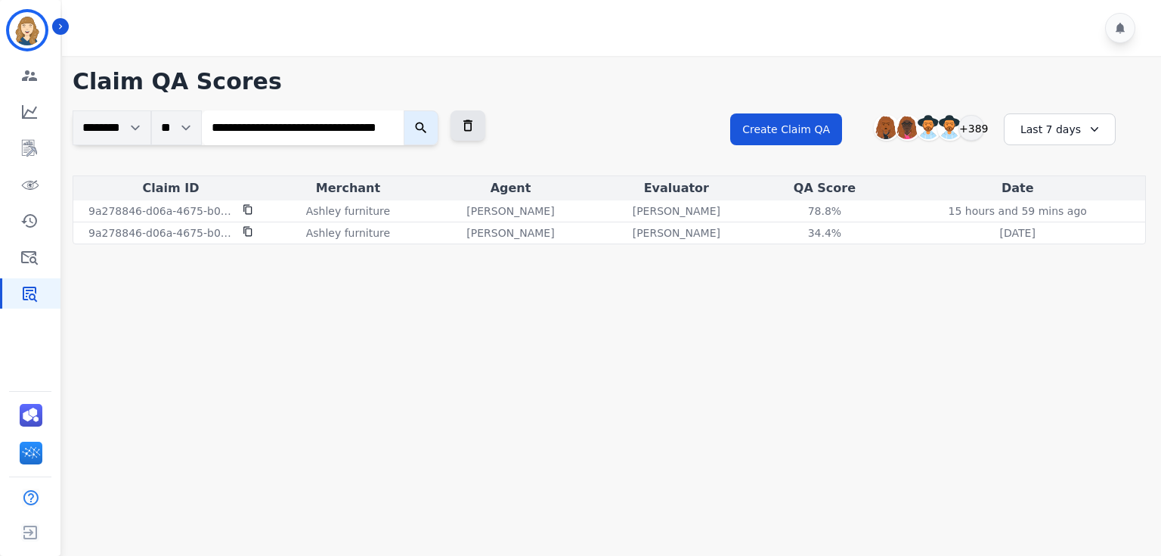
click at [323, 133] on input "**********" at bounding box center [303, 127] width 202 height 35
paste input "search"
click at [404, 110] on button "submit" at bounding box center [421, 127] width 35 height 35
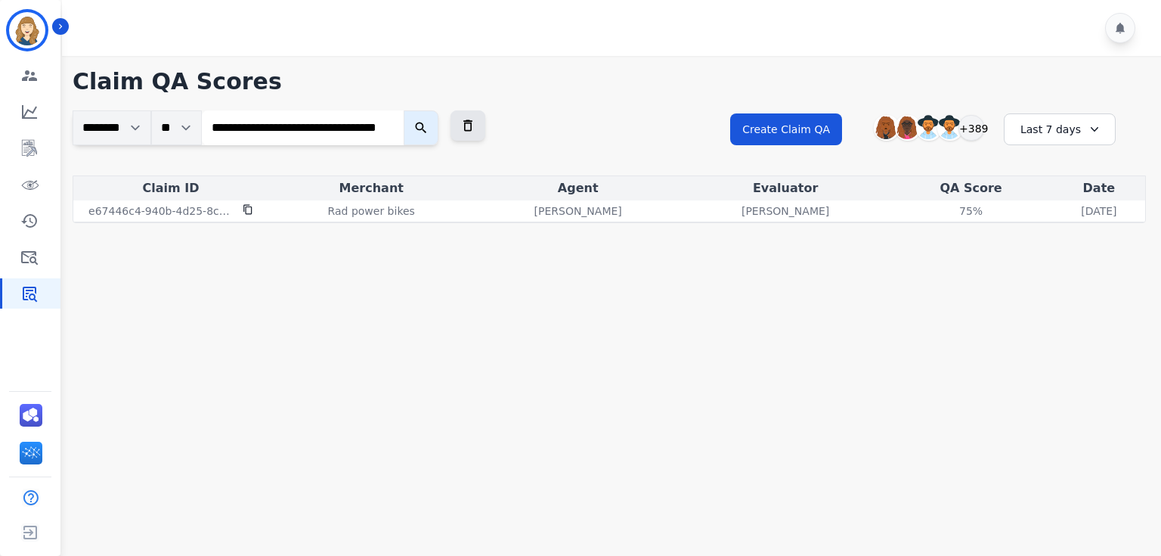
scroll to position [0, 0]
click at [308, 130] on input "**********" at bounding box center [303, 127] width 202 height 35
paste input "search"
type input "**********"
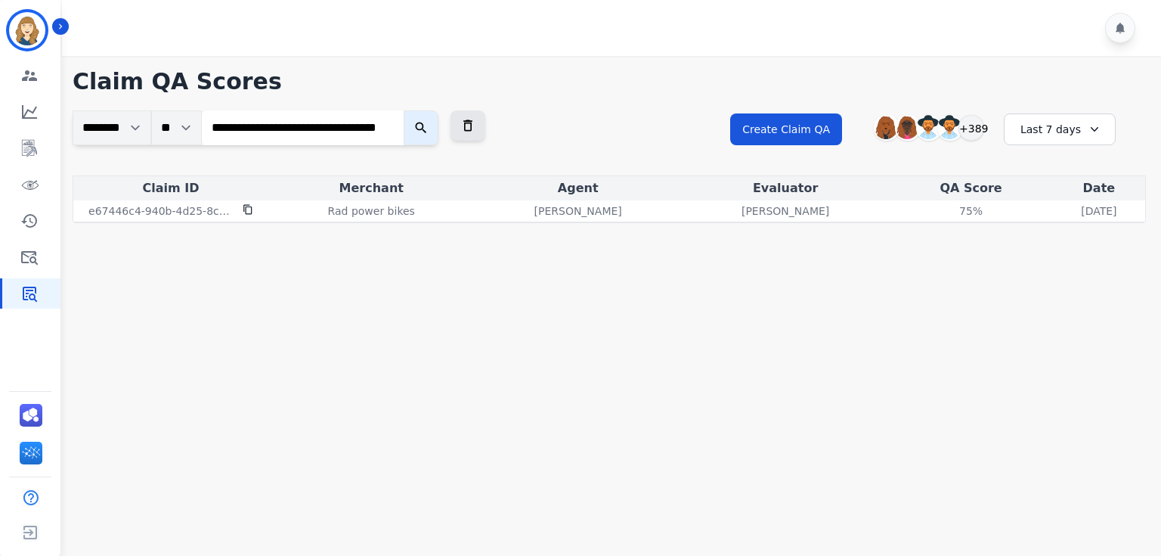
click at [404, 110] on button "submit" at bounding box center [421, 127] width 35 height 35
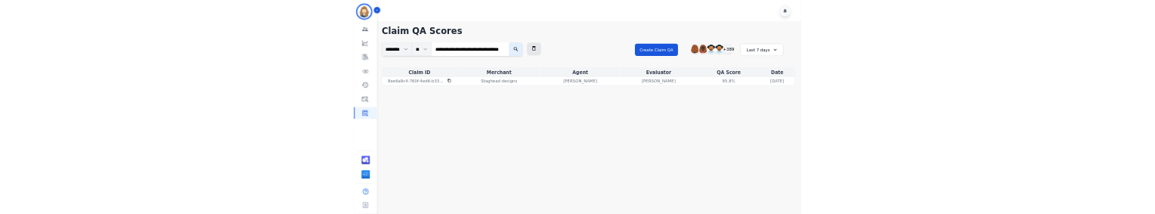
scroll to position [0, 0]
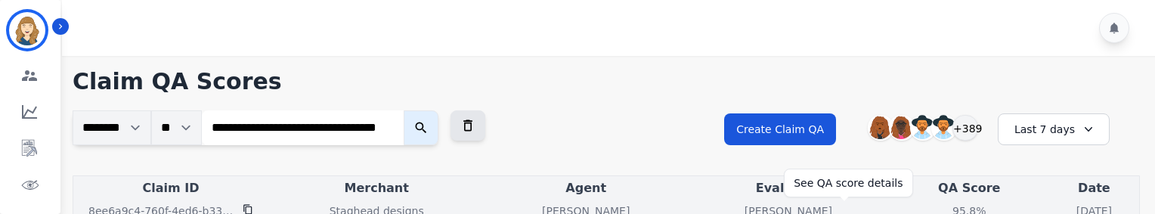
click at [935, 212] on div "95.8%" at bounding box center [969, 210] width 68 height 15
